Goal: Information Seeking & Learning: Learn about a topic

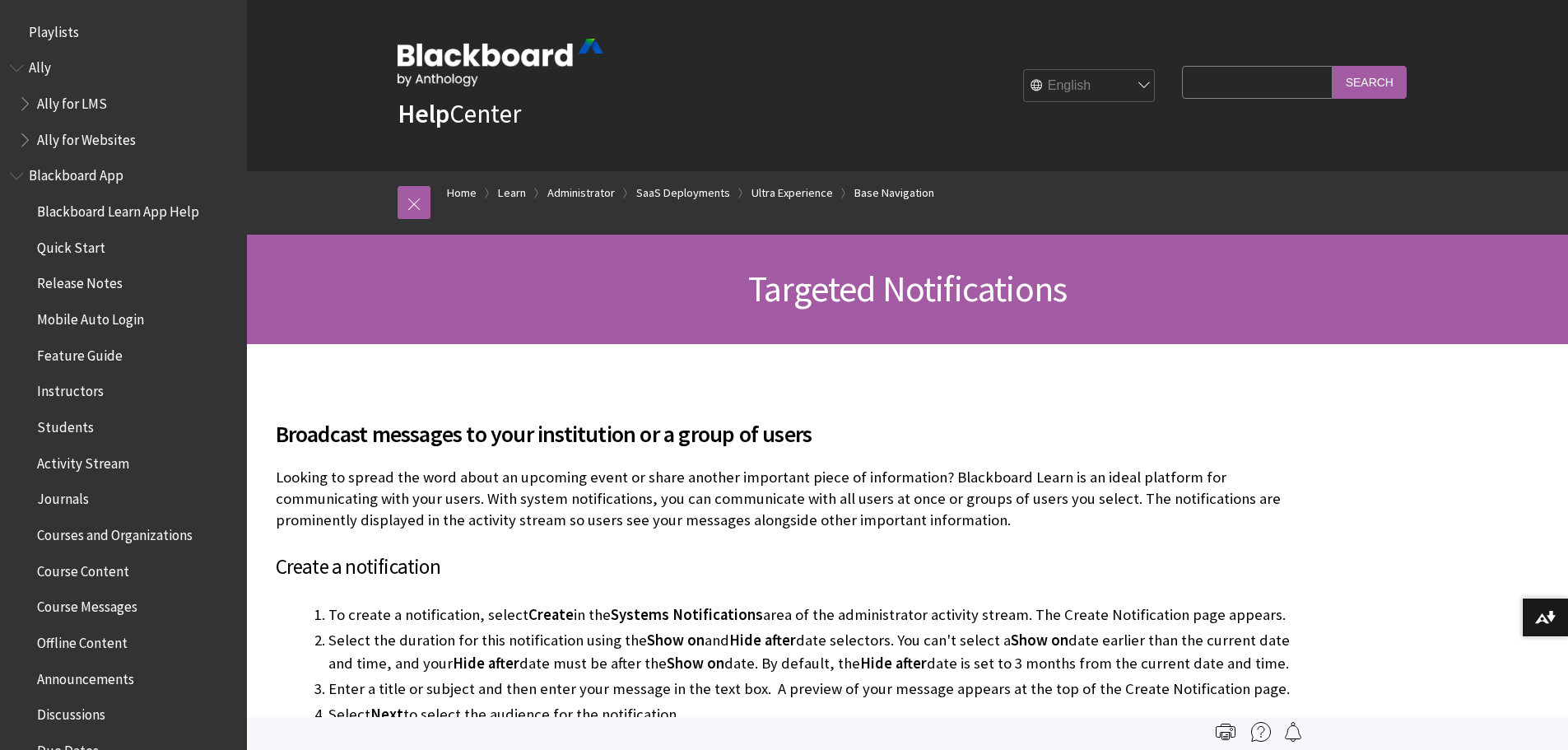
scroll to position [2509, 0]
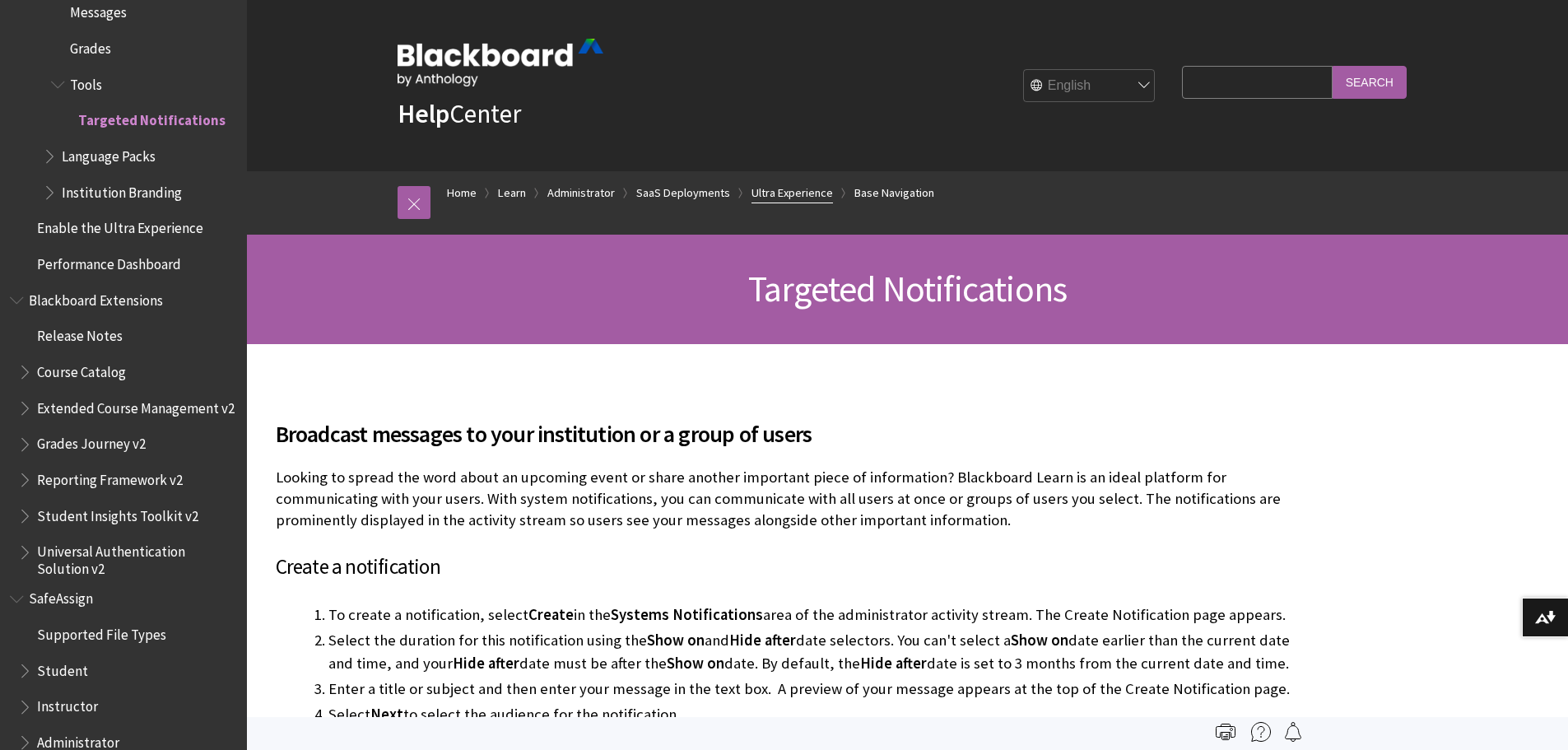
click at [802, 193] on link "Ultra Experience" at bounding box center [791, 192] width 81 height 21
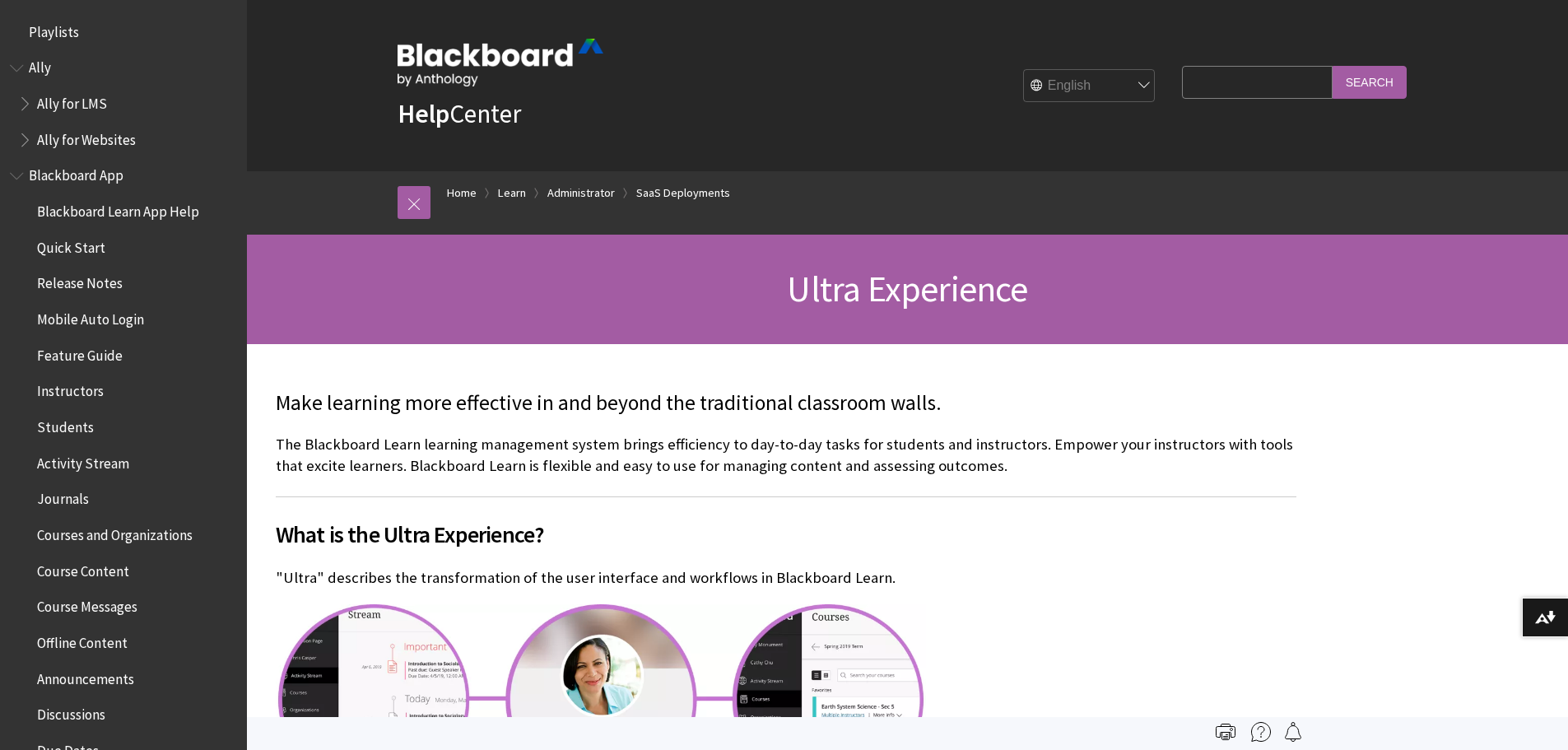
scroll to position [2160, 0]
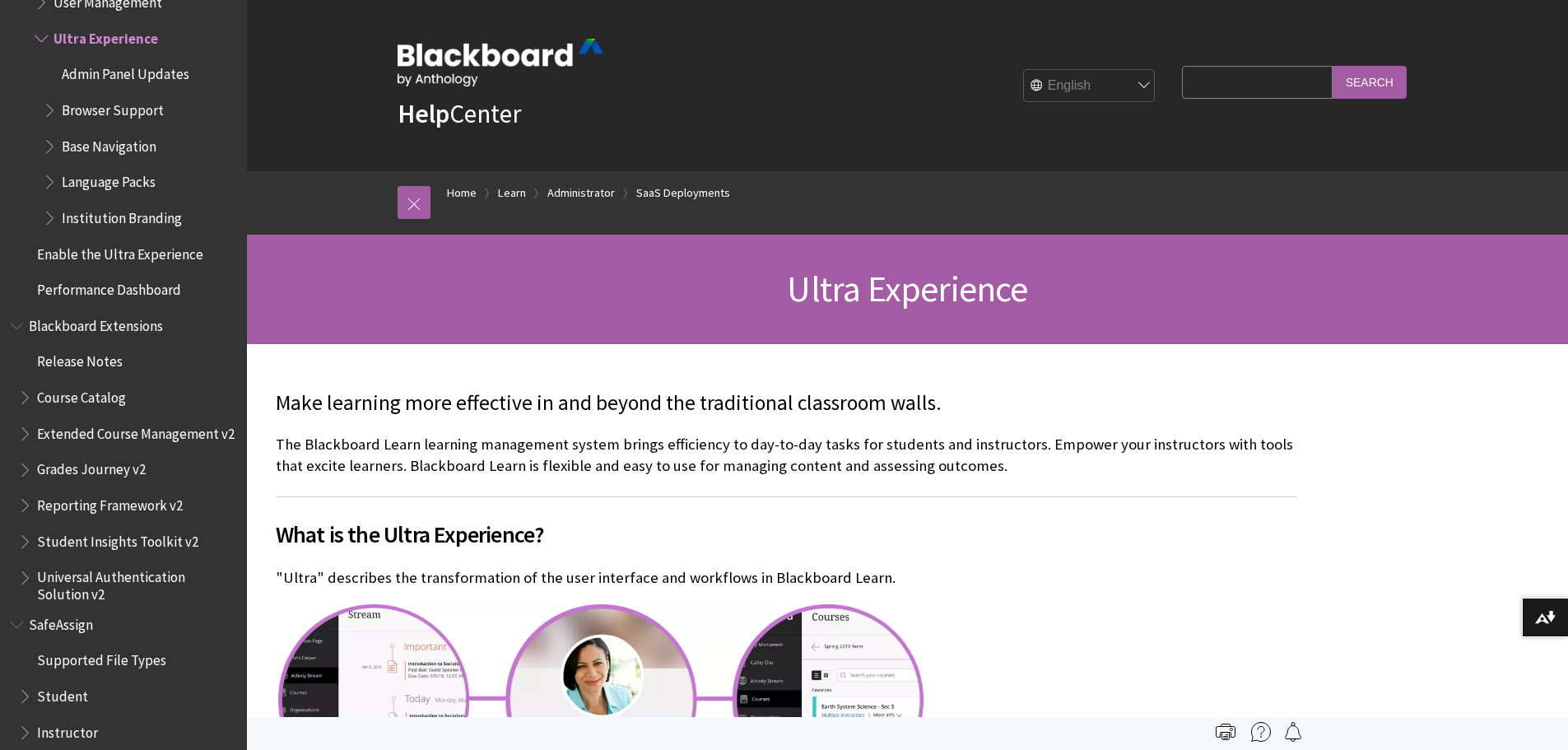
click at [1219, 80] on input "Search Query" at bounding box center [1257, 81] width 150 height 32
type input "release notes"
click at [1332, 66] on input "Search" at bounding box center [1369, 81] width 74 height 32
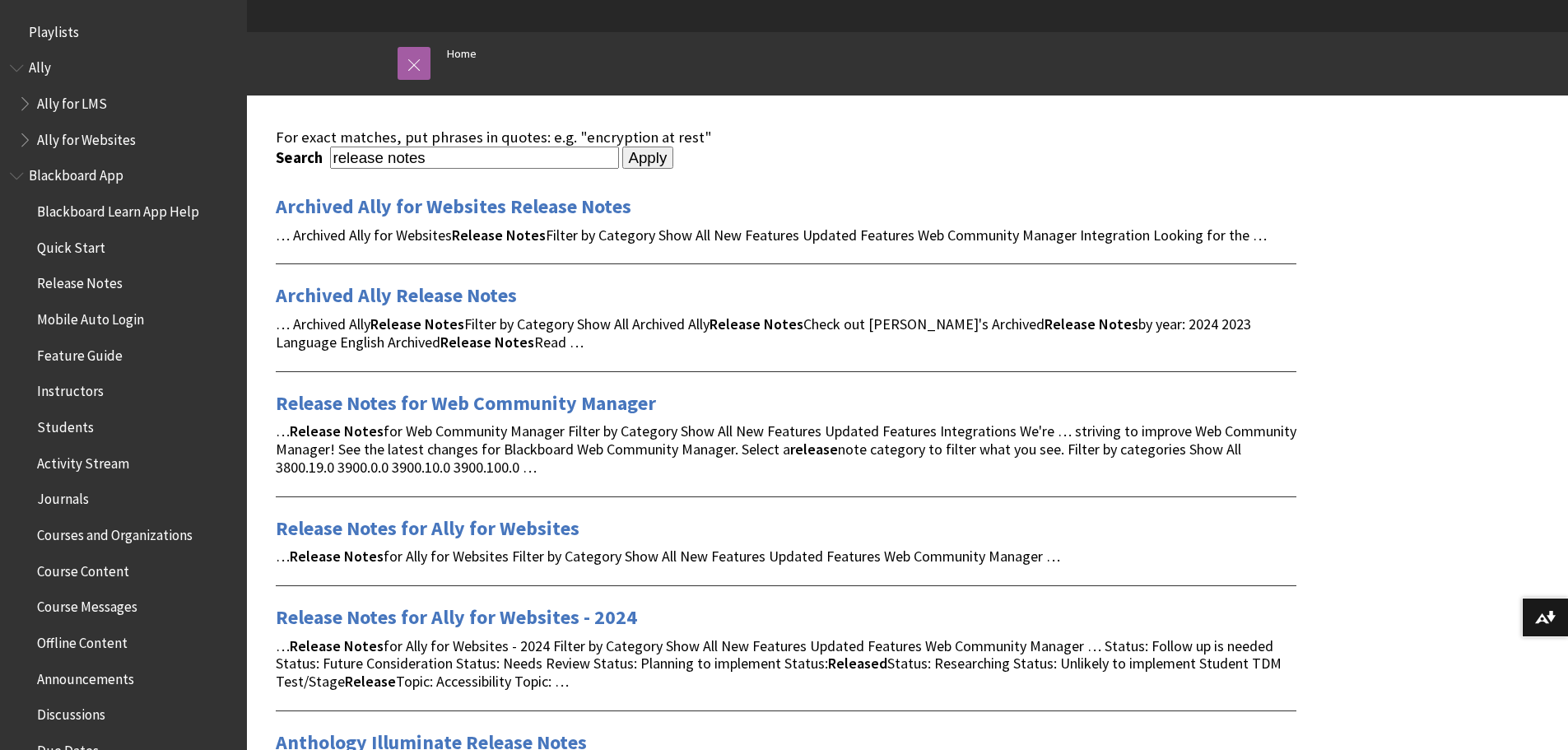
scroll to position [165, 0]
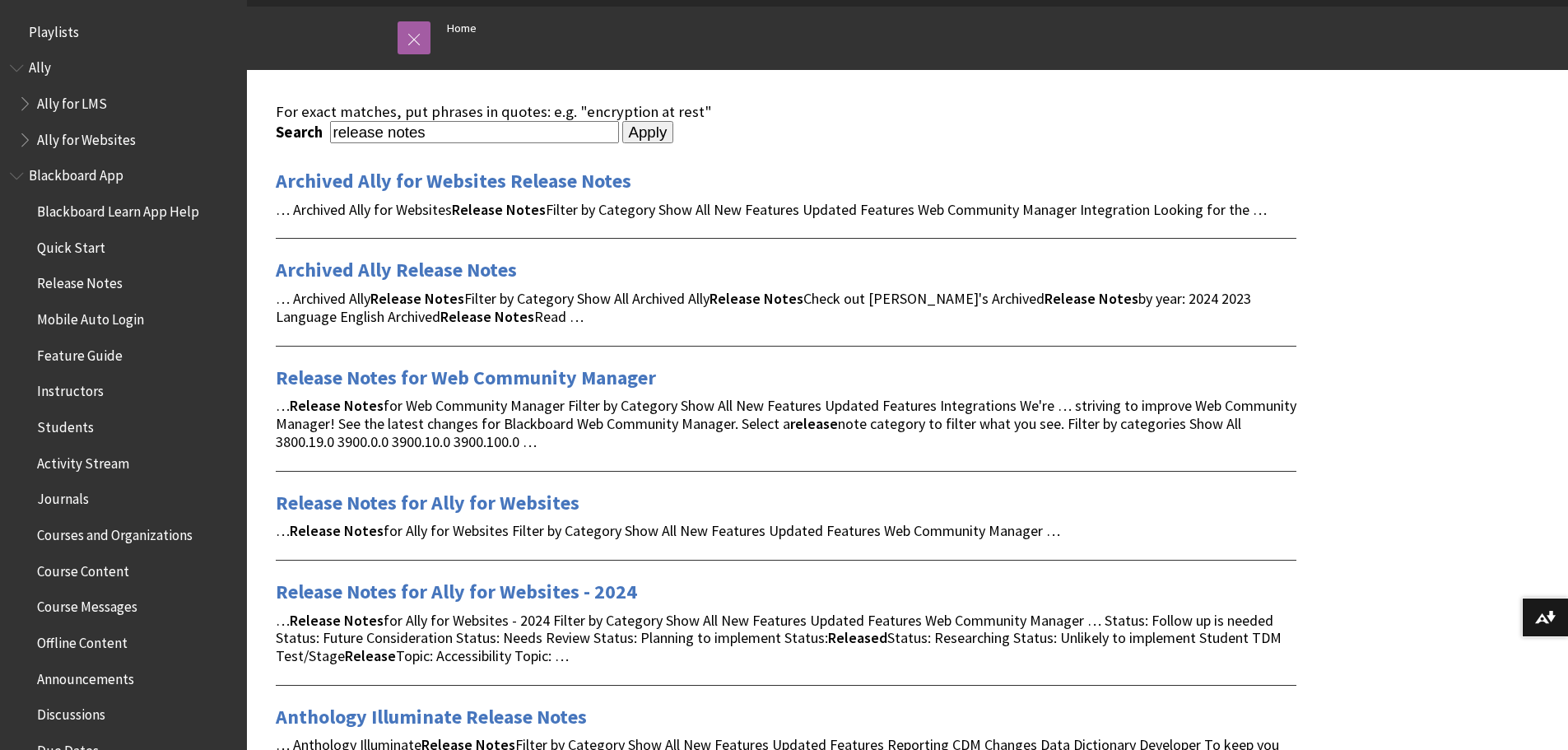
click at [82, 279] on span "Release Notes" at bounding box center [80, 281] width 85 height 23
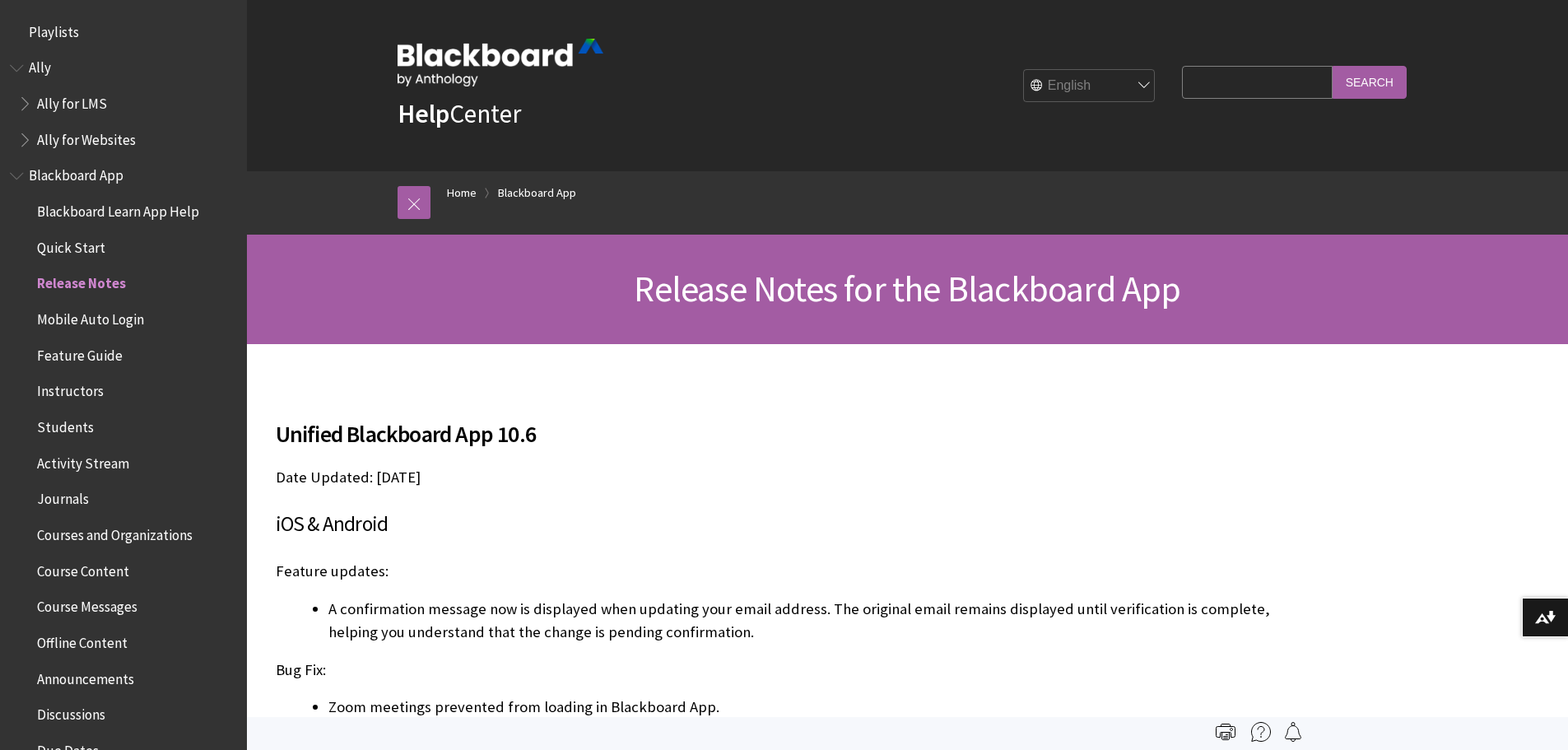
click at [17, 176] on span "Book outline for Blackboard App Help" at bounding box center [19, 172] width 18 height 21
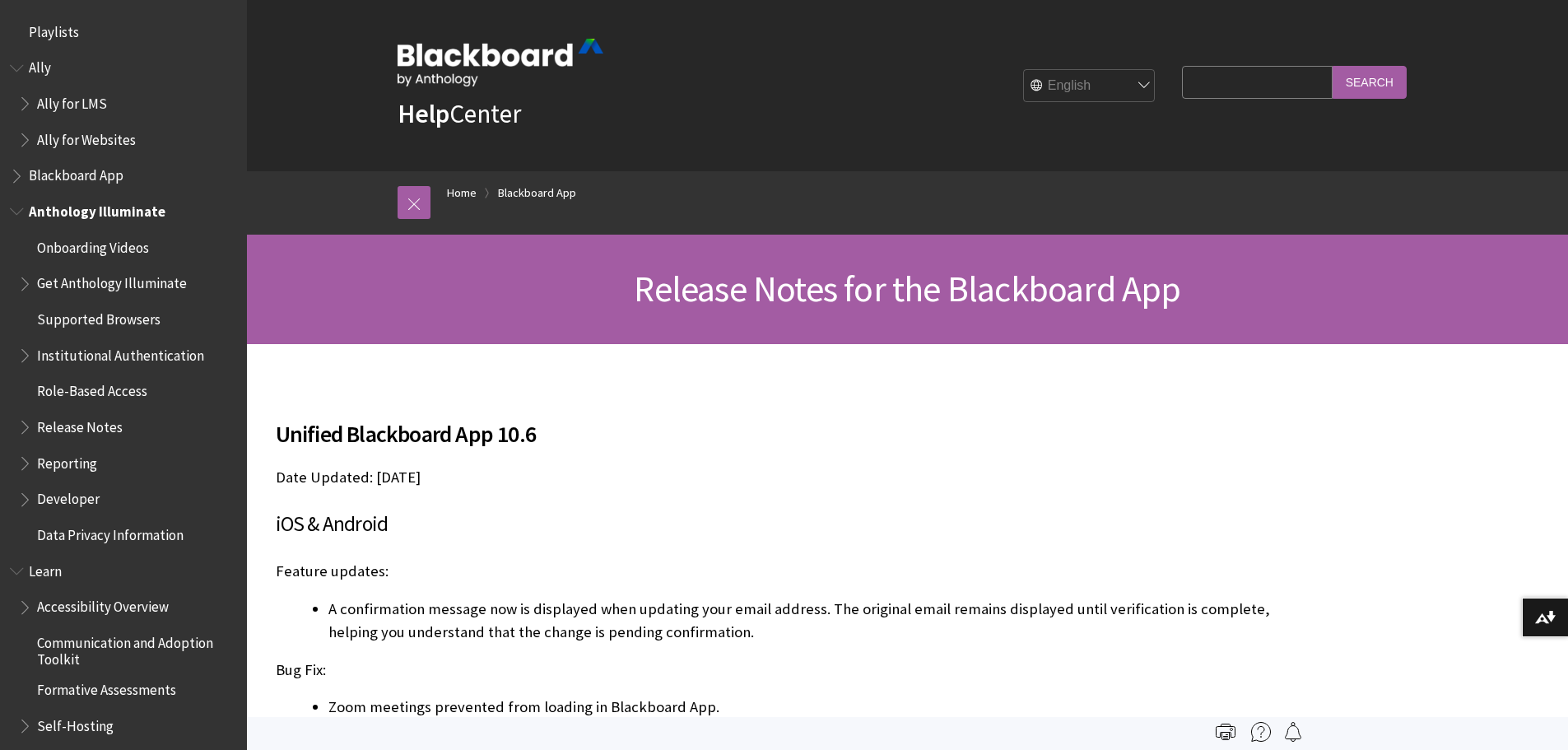
click at [18, 211] on span "Book outline for Anthology Illuminate" at bounding box center [19, 207] width 18 height 21
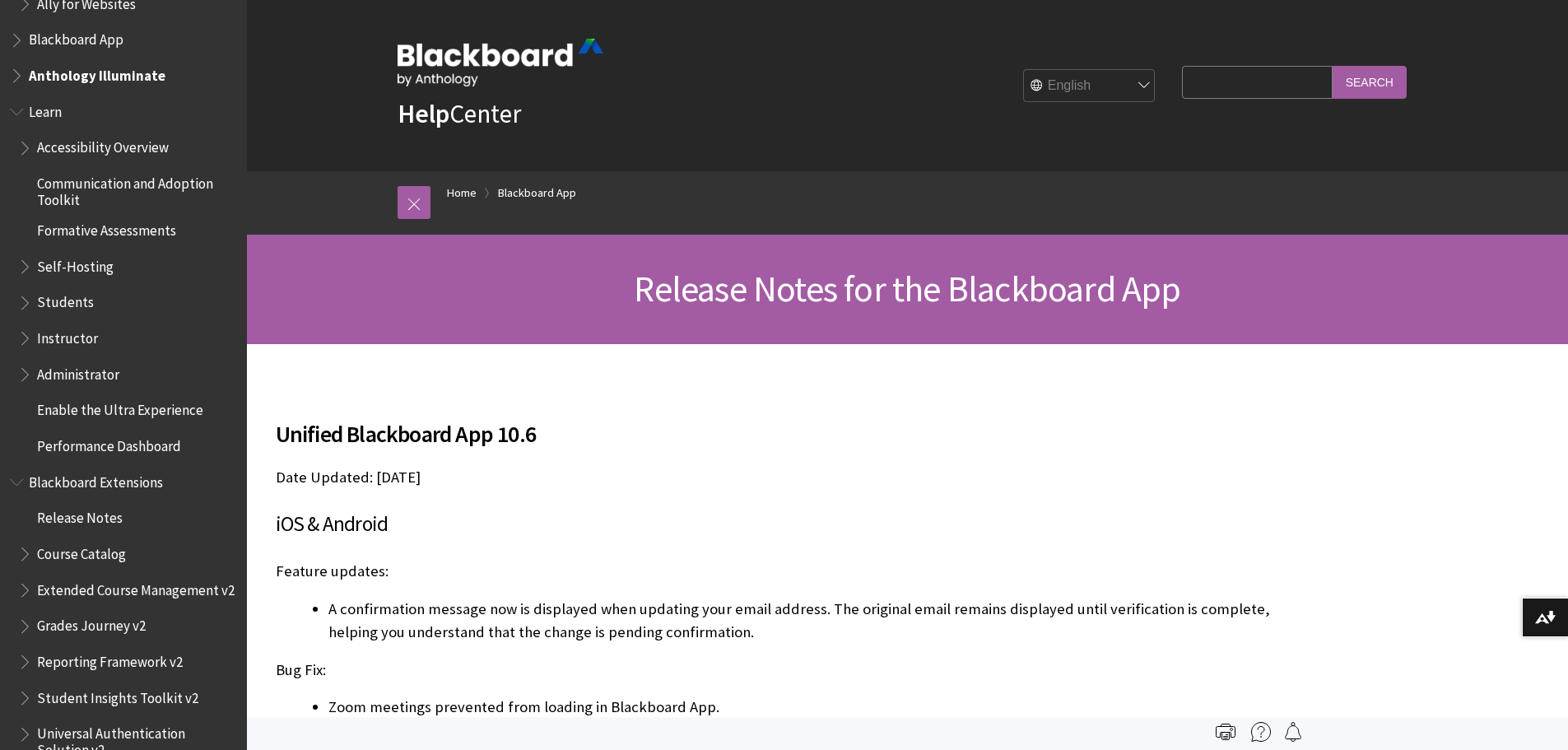
scroll to position [165, 0]
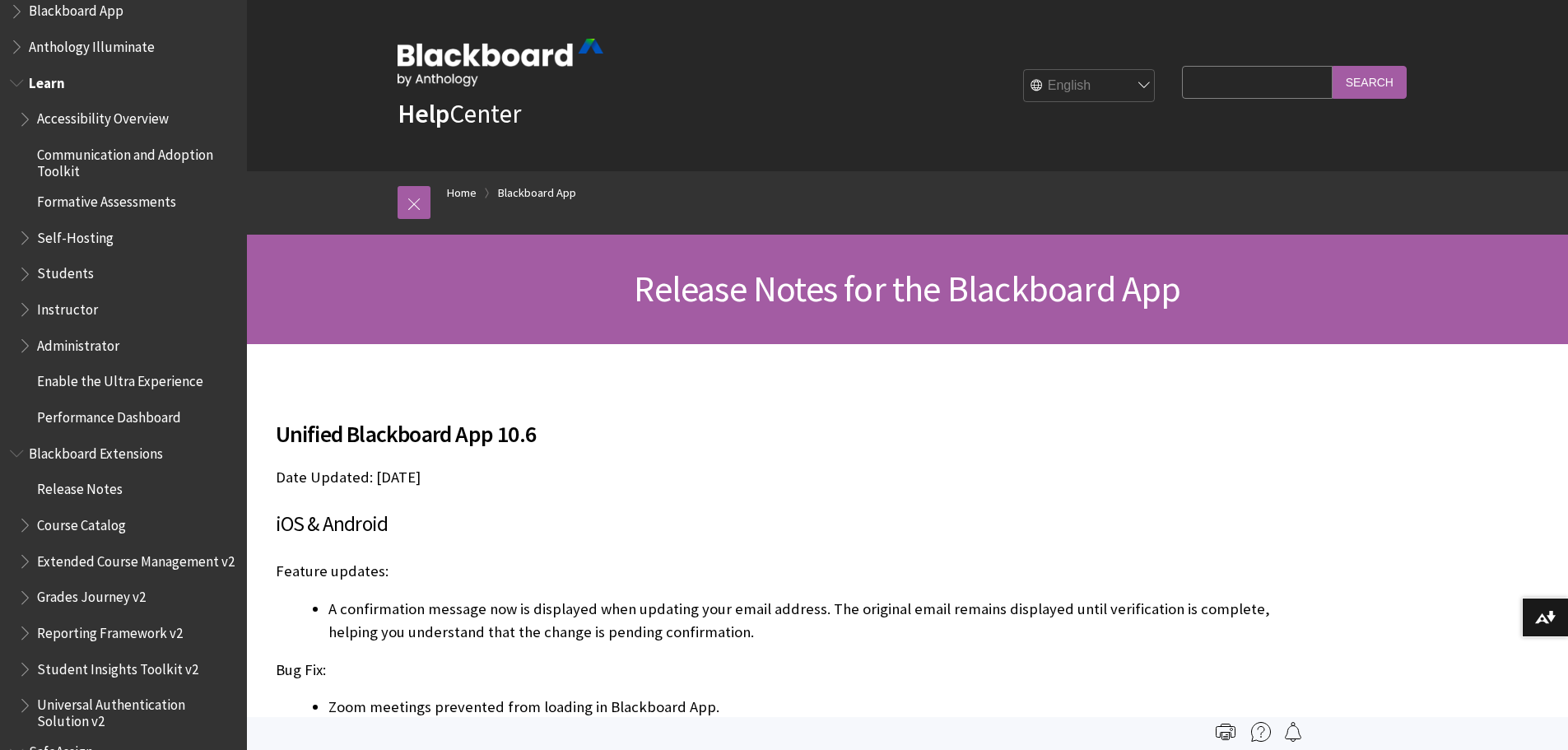
click at [25, 341] on span "Book outline for Blackboard Learn Help" at bounding box center [27, 342] width 18 height 21
click at [31, 379] on span "Book outline for Blackboard Learn Help" at bounding box center [35, 378] width 18 height 21
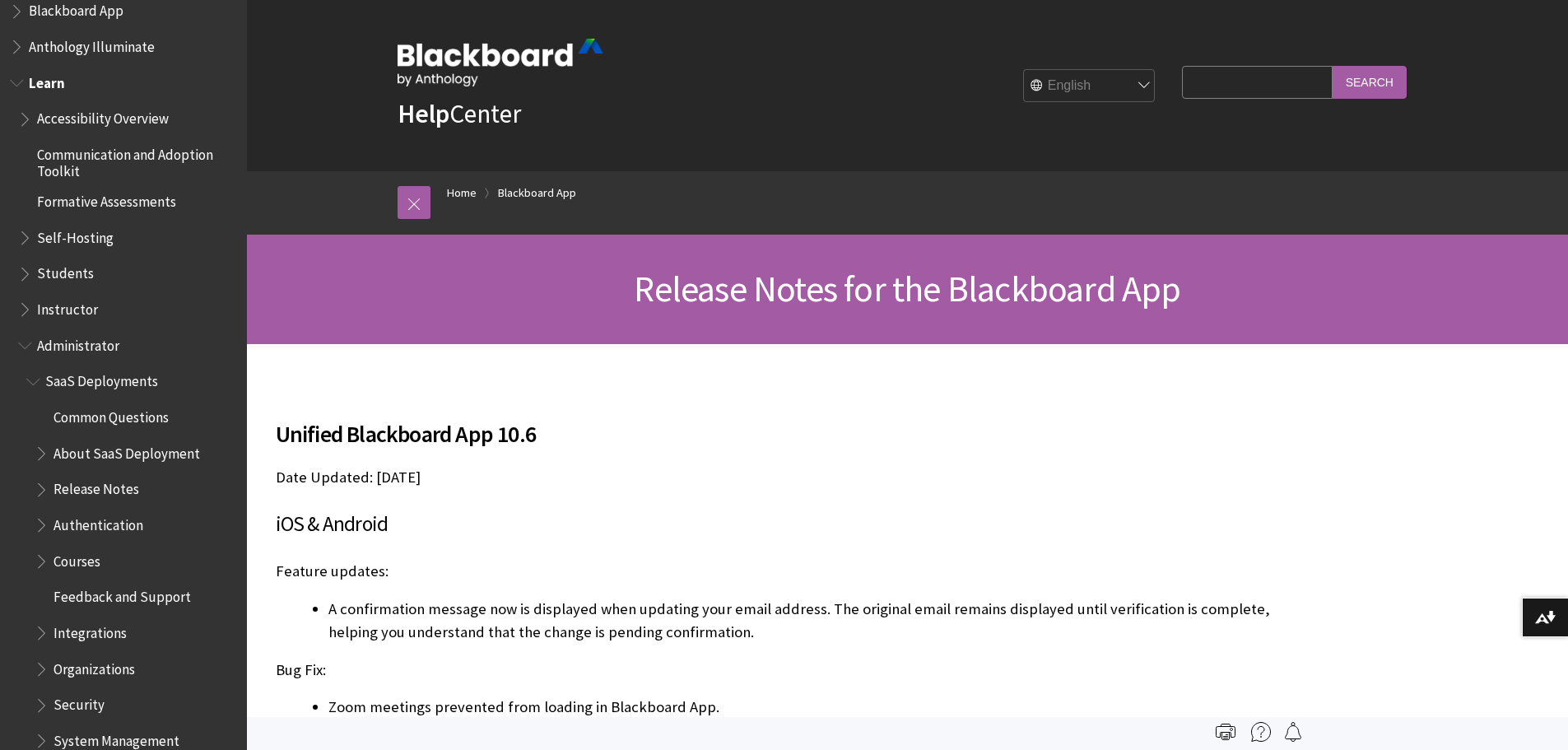
scroll to position [246, 0]
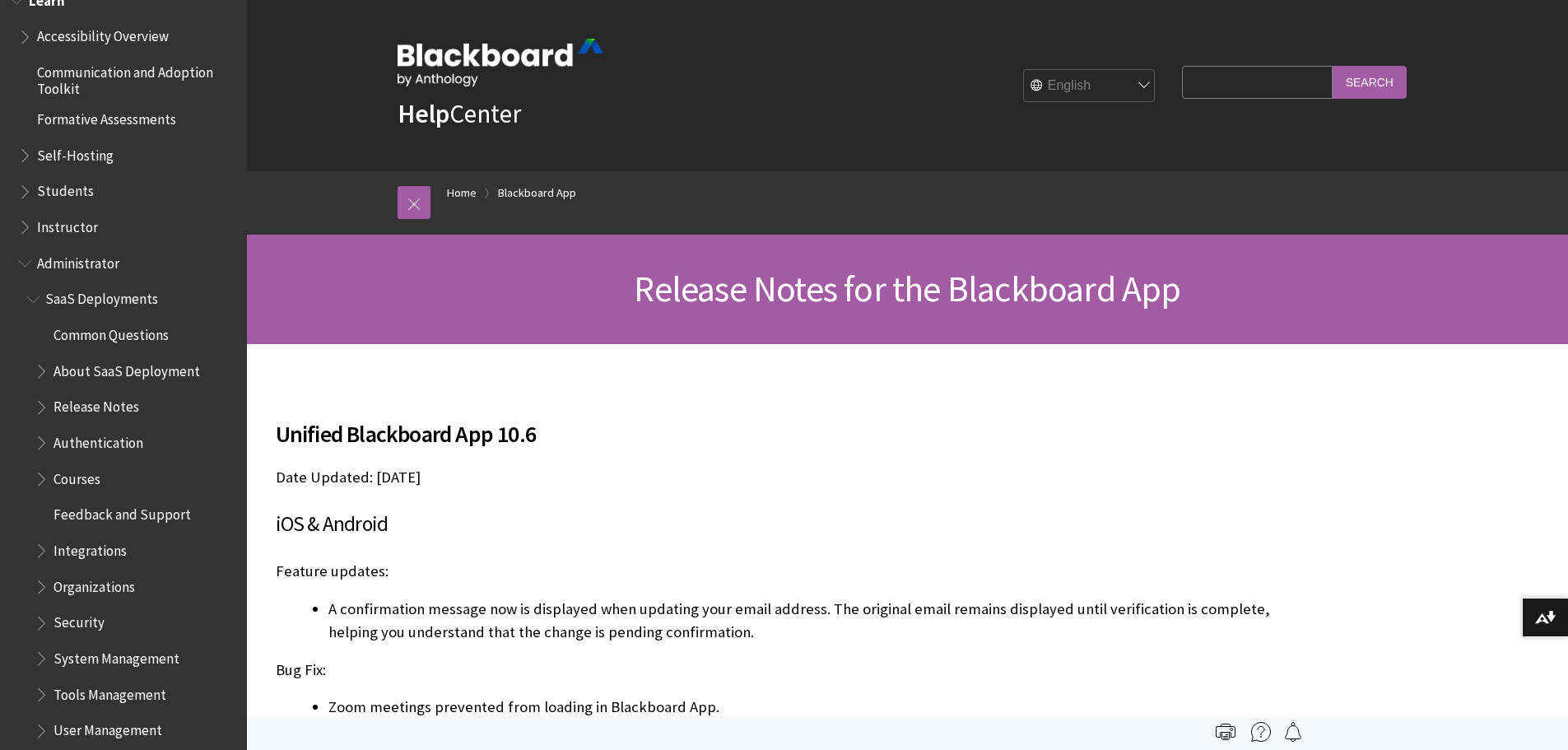
click at [39, 406] on span "Book outline for Blackboard Learn Help" at bounding box center [43, 403] width 18 height 21
click at [48, 474] on span "Book outline for Blackboard Learn Help" at bounding box center [52, 475] width 18 height 21
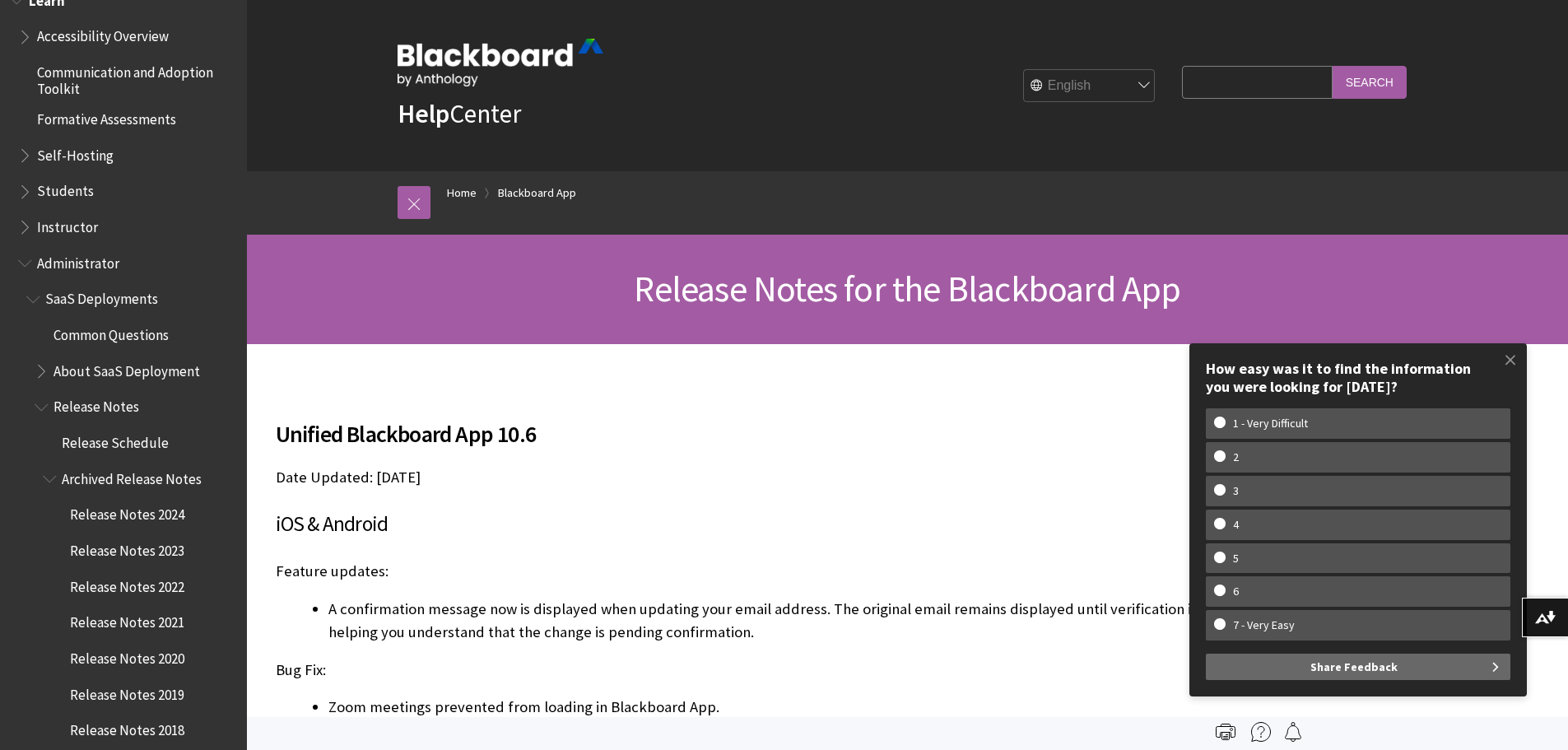
click at [110, 440] on span "Release Schedule" at bounding box center [115, 440] width 107 height 23
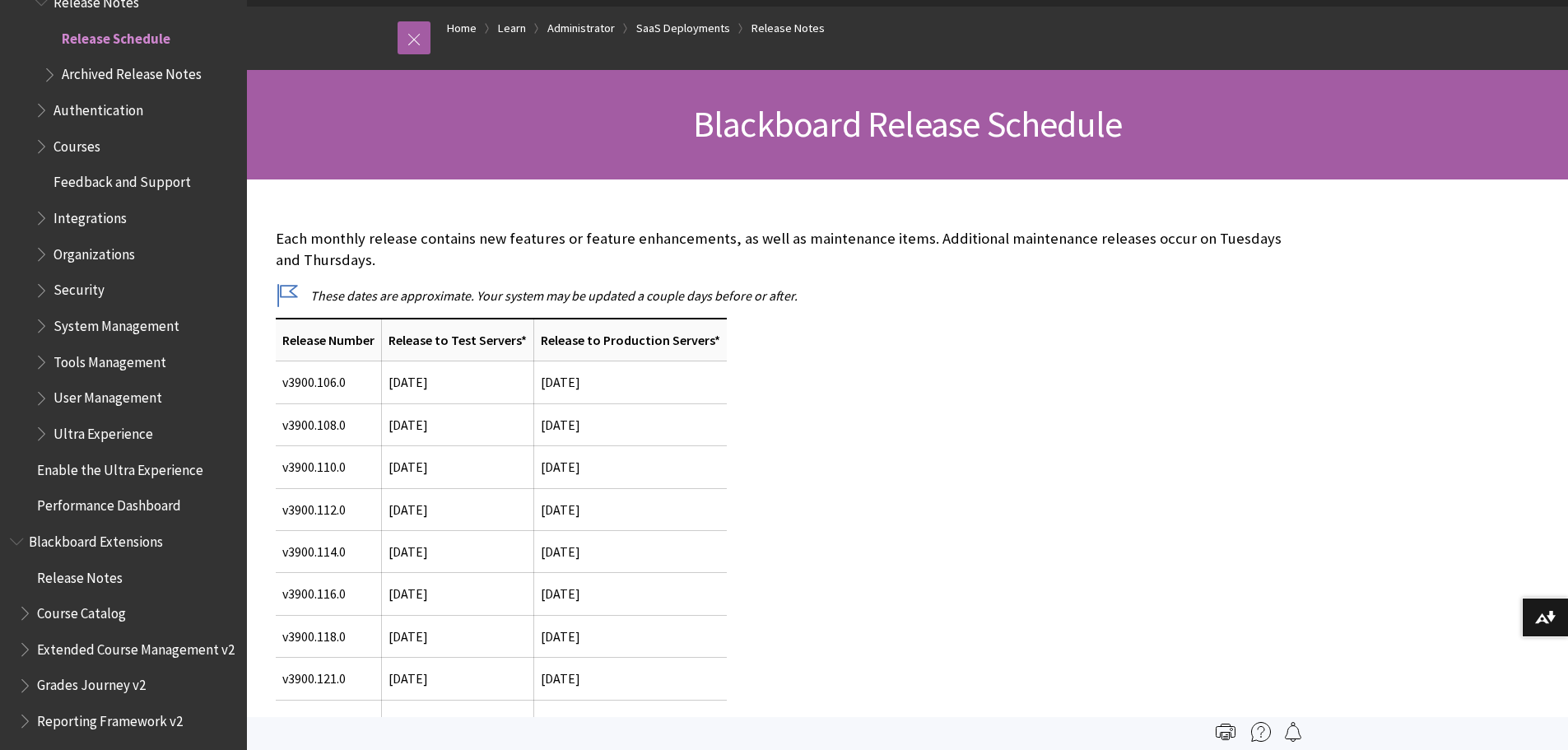
scroll to position [1754, 0]
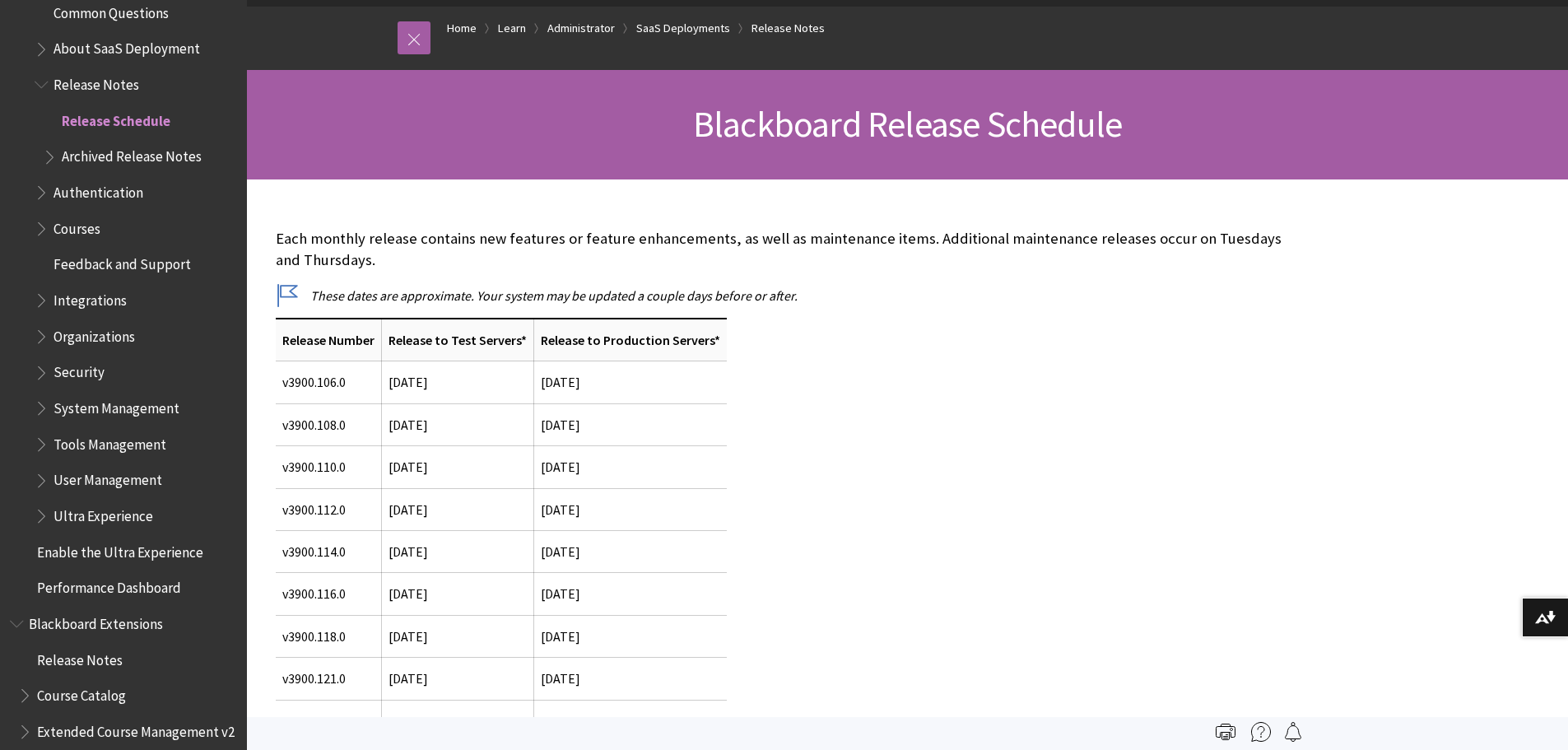
click at [98, 86] on span "Release Notes" at bounding box center [95, 81] width 85 height 23
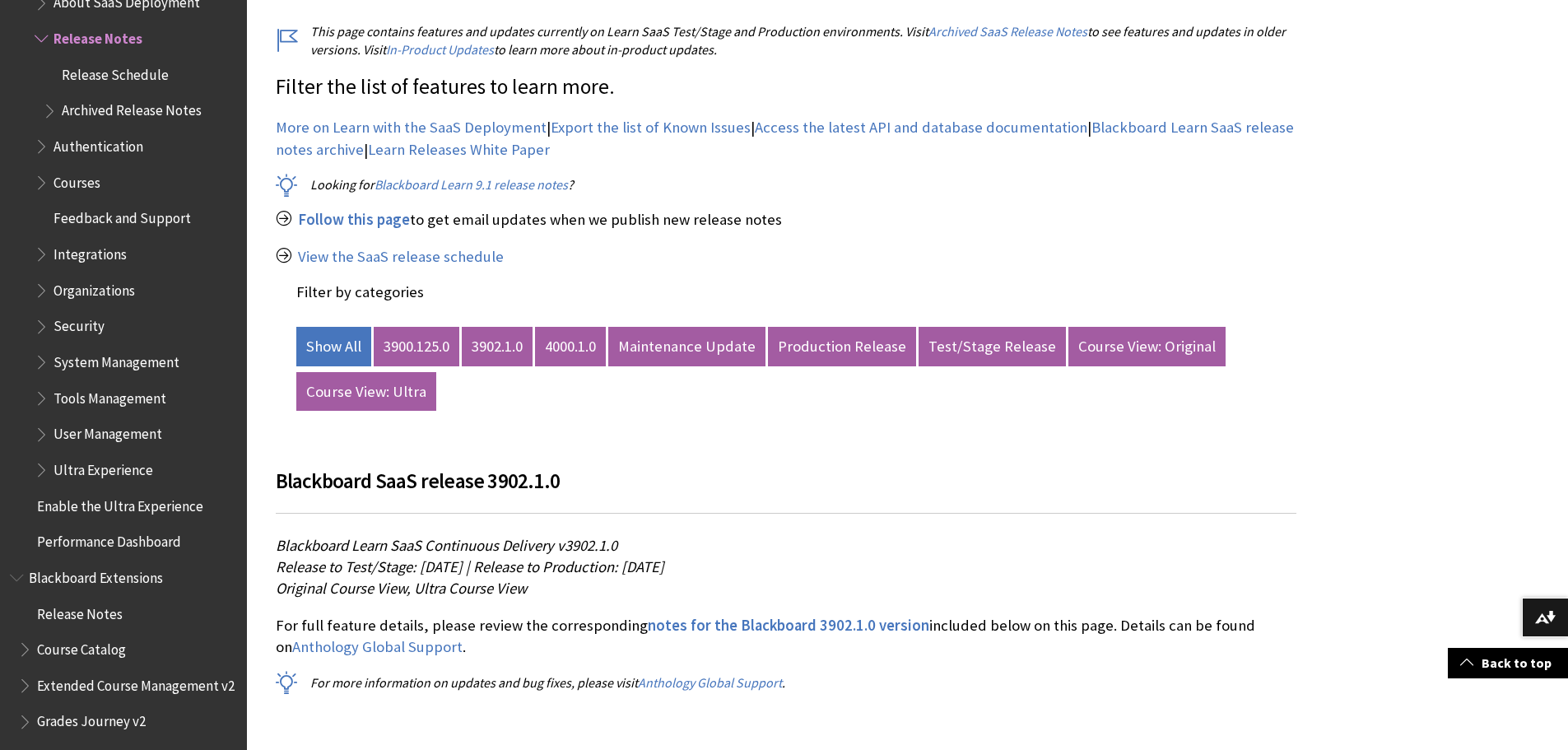
scroll to position [659, 0]
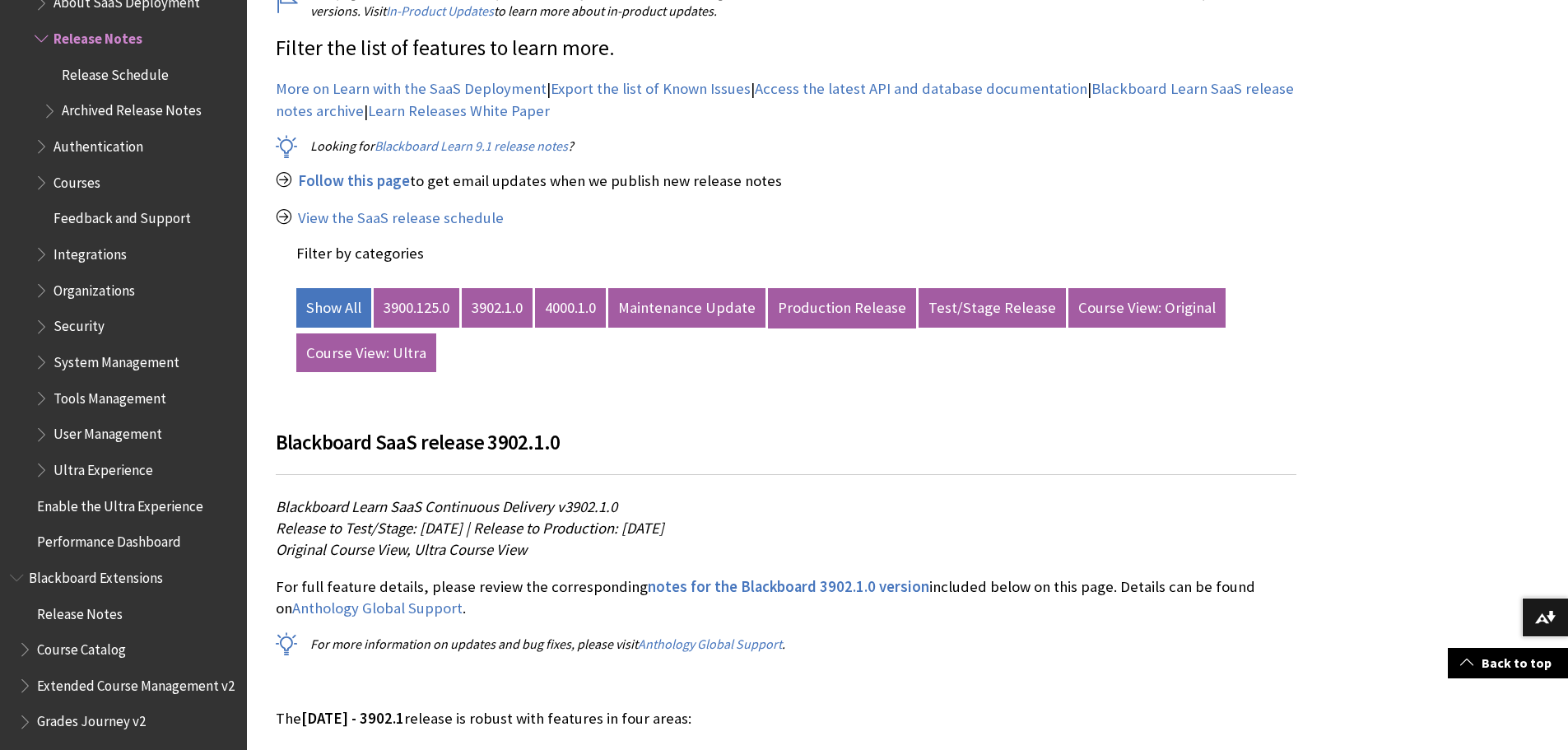
click at [841, 302] on link "Production Release" at bounding box center [841, 307] width 148 height 39
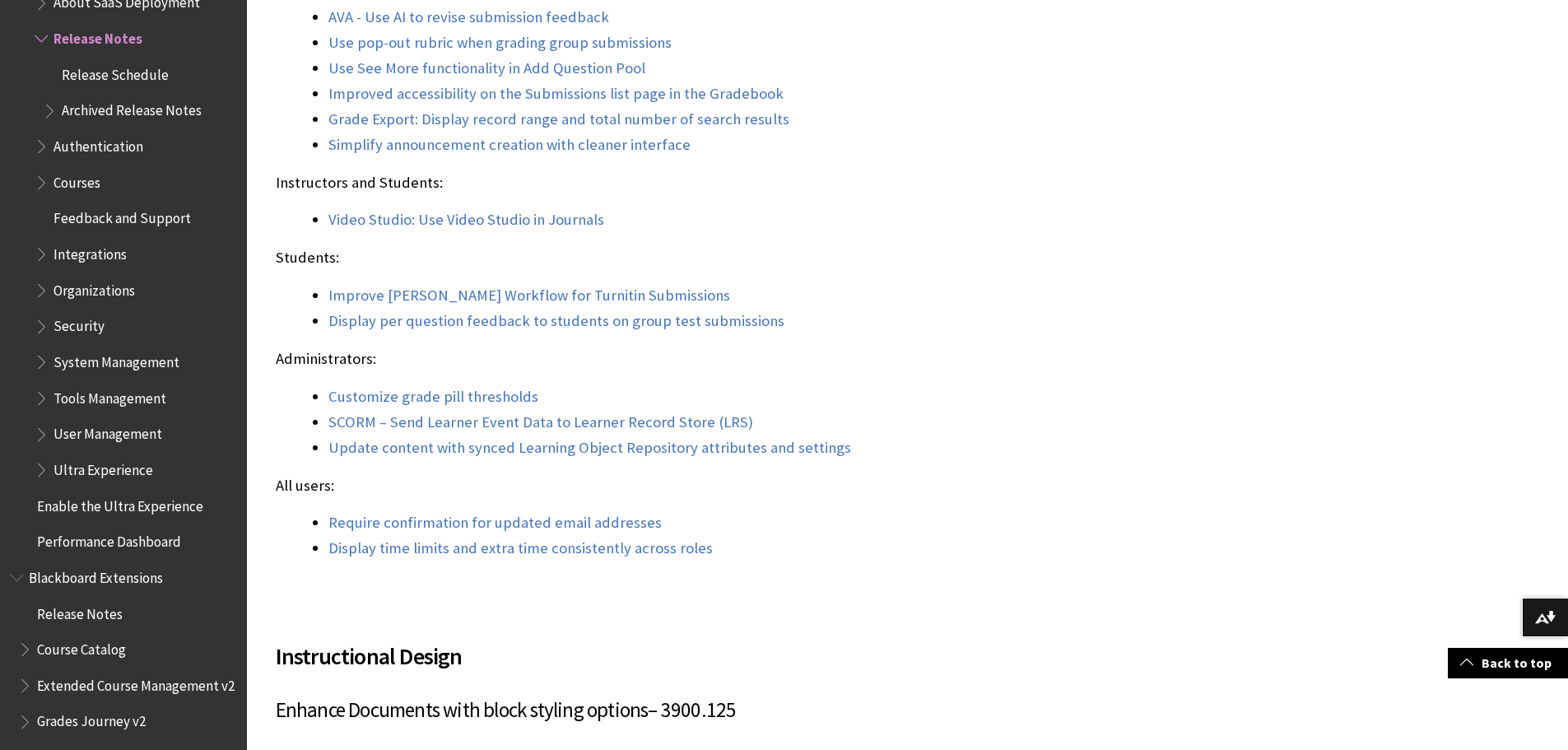
scroll to position [1893, 0]
